Goal: Check status: Check status

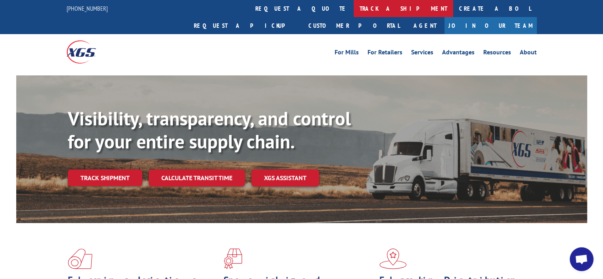
click at [353, 8] on link "track a shipment" at bounding box center [402, 8] width 99 height 17
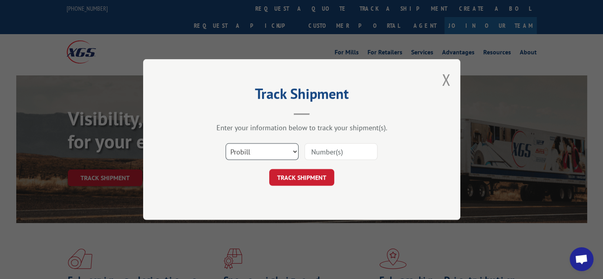
click at [290, 150] on select "Select category... Probill BOL PO" at bounding box center [261, 151] width 73 height 17
select select "bol"
click at [225, 143] on select "Select category... Probill BOL PO" at bounding box center [261, 151] width 73 height 17
click at [328, 150] on input at bounding box center [340, 151] width 73 height 17
type input "6025163"
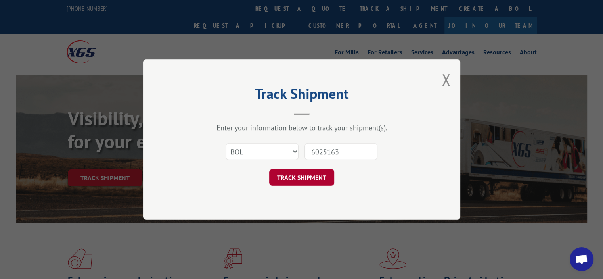
click at [307, 183] on button "TRACK SHIPMENT" at bounding box center [301, 177] width 65 height 17
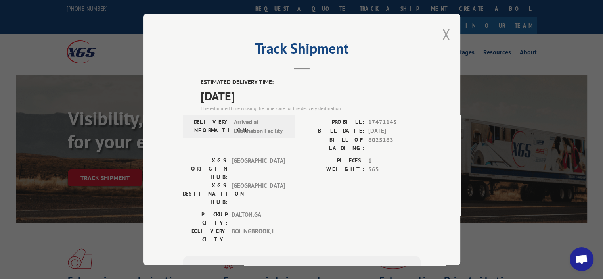
click at [441, 36] on button "Close modal" at bounding box center [445, 34] width 9 height 21
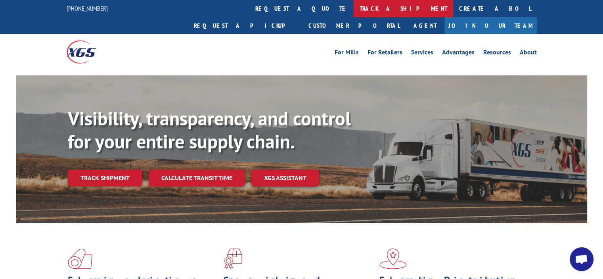
click at [353, 10] on link "track a shipment" at bounding box center [402, 8] width 99 height 17
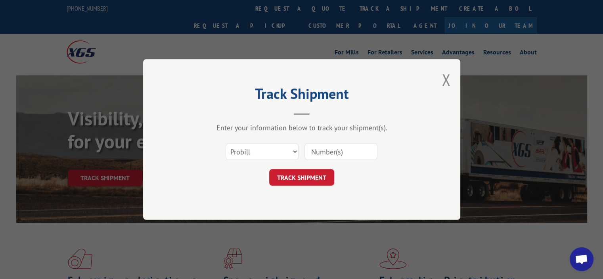
click at [453, 79] on div "Track Shipment Enter your information below to track your shipment(s). Select c…" at bounding box center [301, 139] width 317 height 160
click at [446, 80] on button "Close modal" at bounding box center [445, 79] width 9 height 21
